Goal: Transaction & Acquisition: Purchase product/service

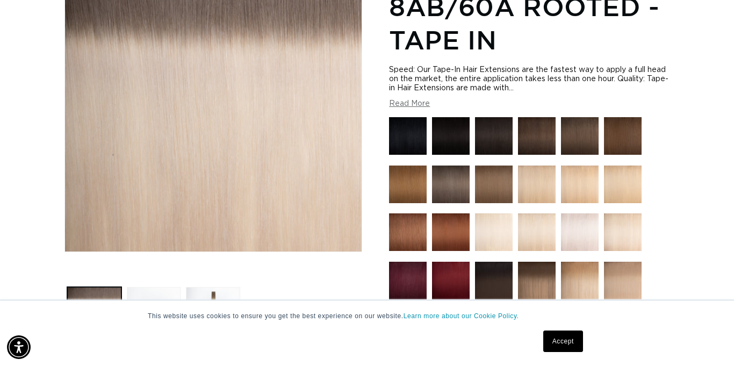
scroll to position [0, 657]
click at [412, 179] on img at bounding box center [408, 184] width 38 height 38
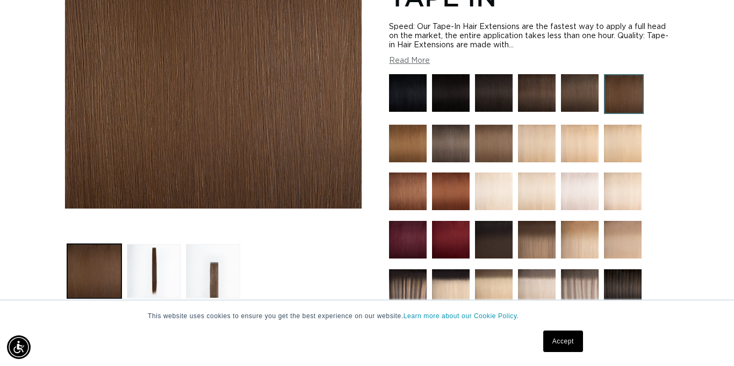
click at [565, 344] on link "Accept" at bounding box center [563, 340] width 40 height 21
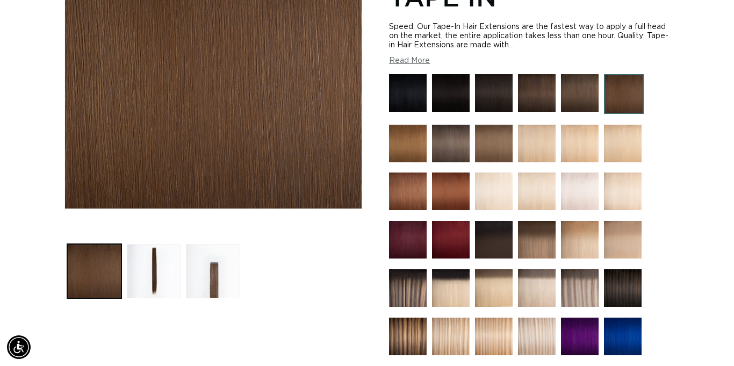
scroll to position [0, 1315]
click at [702, 216] on div "Home 4 Medium Brown - Tape In Skip to product information Open media 1 in modal…" at bounding box center [367, 318] width 734 height 833
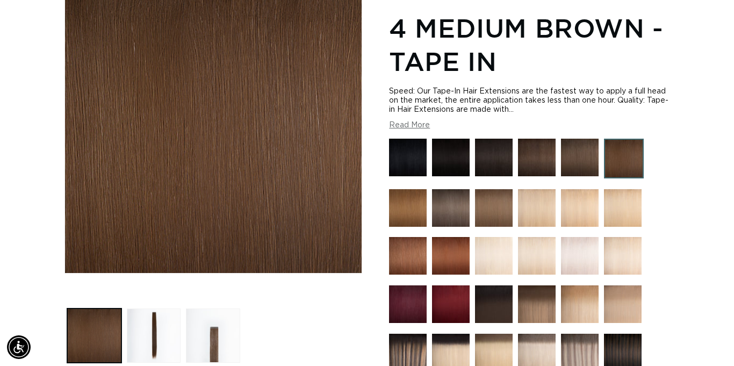
click at [628, 162] on img at bounding box center [624, 159] width 40 height 40
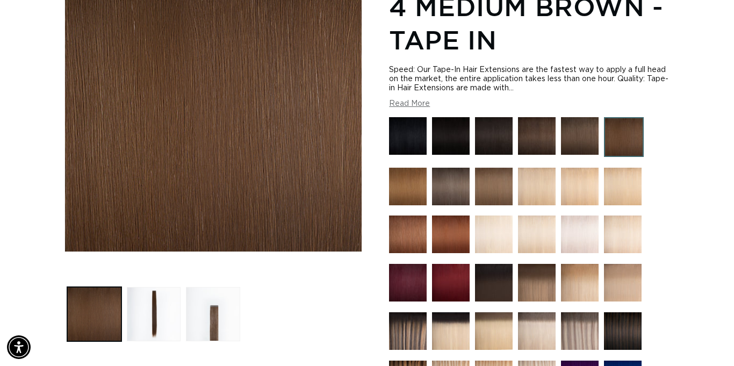
click at [535, 287] on img at bounding box center [537, 283] width 38 height 38
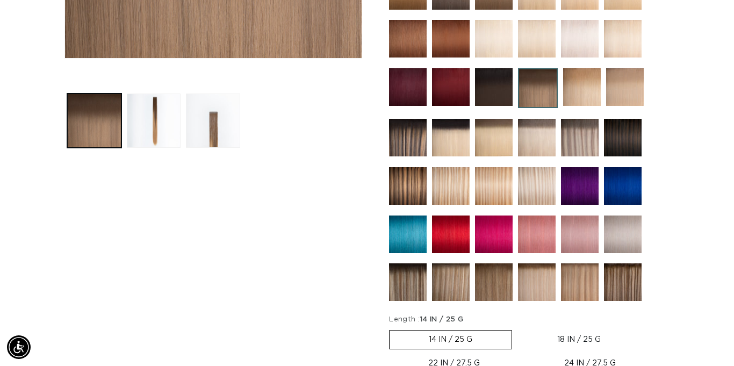
click at [492, 294] on img at bounding box center [494, 282] width 38 height 38
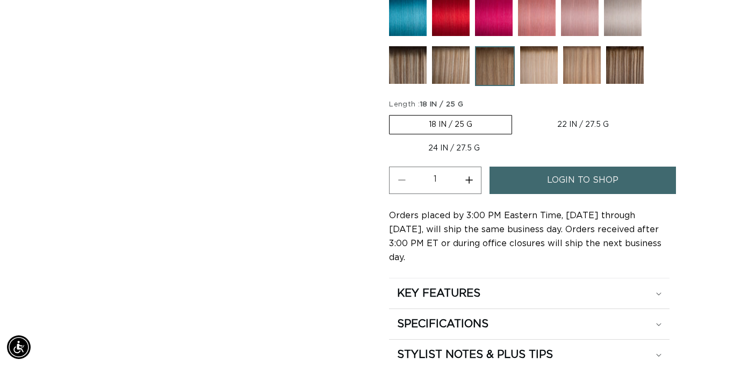
scroll to position [0, 657]
click at [469, 179] on button "Increase quantity for Erie Root Tap - Tape In" at bounding box center [468, 179] width 24 height 27
click at [470, 178] on button "Increase quantity for Erie Root Tap - Tape In" at bounding box center [468, 179] width 24 height 27
type input "3"
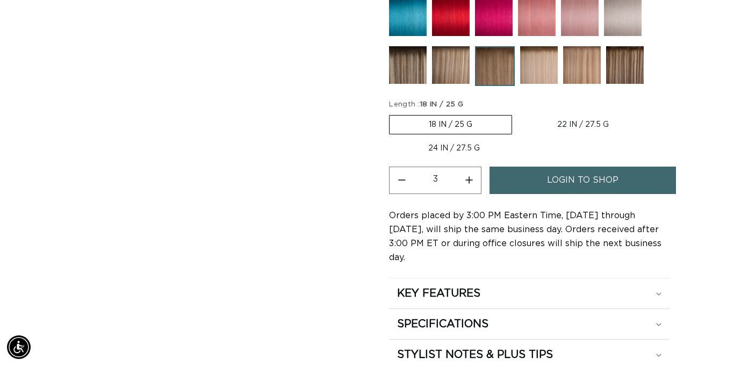
scroll to position [0, 0]
